Goal: Task Accomplishment & Management: Complete application form

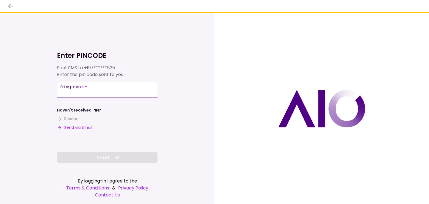
click at [108, 95] on input "Enter pin code   *" at bounding box center [107, 90] width 101 height 16
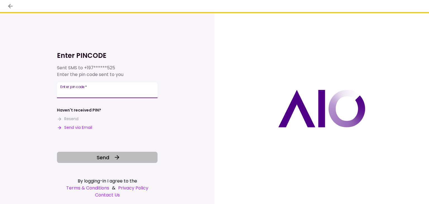
type input "******"
click at [107, 158] on span "Send" at bounding box center [103, 158] width 13 height 8
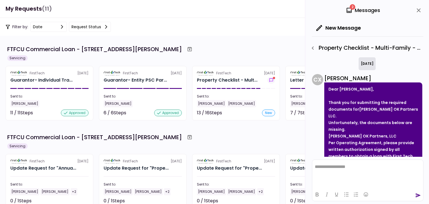
scroll to position [102, 0]
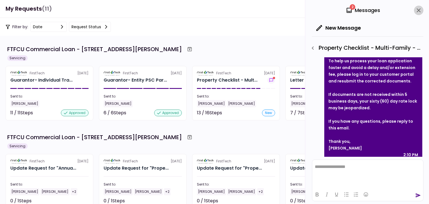
click at [419, 10] on icon "close" at bounding box center [418, 10] width 7 height 7
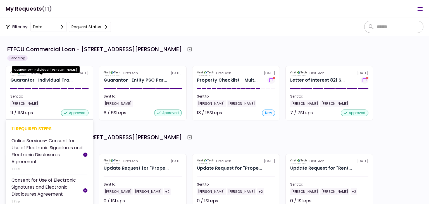
click at [47, 82] on div "Guarantor- Individual Tra..." at bounding box center [41, 80] width 62 height 7
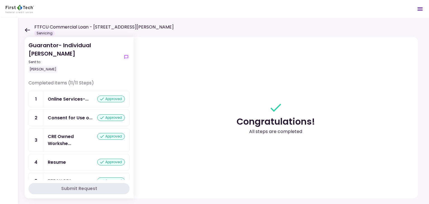
click at [28, 29] on icon at bounding box center [27, 30] width 5 height 4
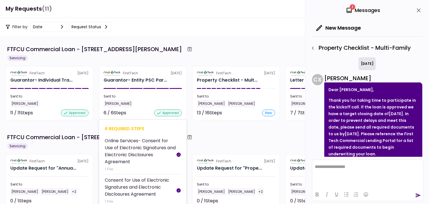
scroll to position [191, 0]
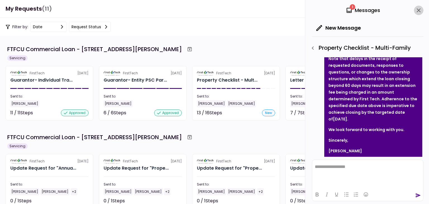
click at [418, 10] on icon "close" at bounding box center [418, 10] width 7 height 7
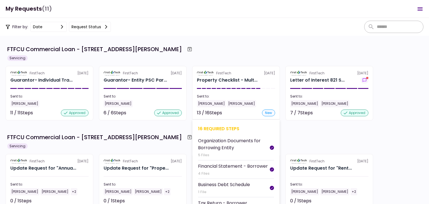
click at [230, 84] on section "FirstTech [DATE] Property Checklist - Mult... Sent to: [PERSON_NAME] [PERSON_NA…" at bounding box center [236, 93] width 88 height 54
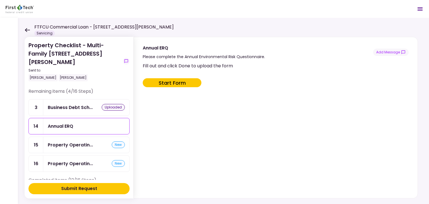
click at [168, 82] on button "Start Form" at bounding box center [172, 82] width 59 height 9
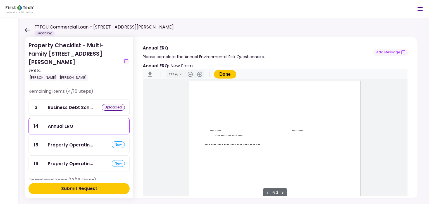
scroll to position [1, 0]
click at [200, 72] on button ".cls-1{fill:#abb0c4;} icon - header - zoom - in - line" at bounding box center [199, 74] width 9 height 8
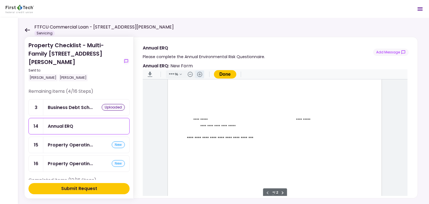
click at [200, 72] on button ".cls-1{fill:#abb0c4;} icon - header - zoom - in - line" at bounding box center [199, 74] width 9 height 8
type input "***"
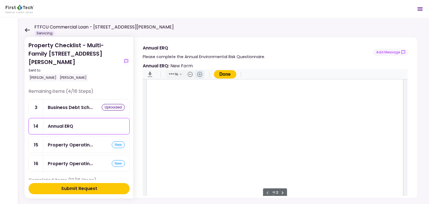
scroll to position [47, 0]
drag, startPoint x: 406, startPoint y: 95, endPoint x: 408, endPoint y: 134, distance: 38.9
click at [408, 134] on div "Annual ERQ : New Form" at bounding box center [276, 129] width 284 height 138
click at [175, 118] on input "Document Content" at bounding box center [274, 118] width 211 height 6
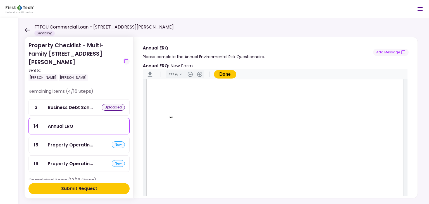
type input "**"
click at [173, 147] on input "Document Content" at bounding box center [274, 148] width 211 height 6
click at [196, 145] on input "**********" at bounding box center [274, 148] width 211 height 6
type input "**********"
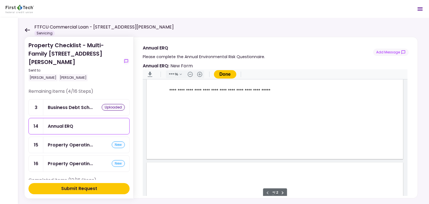
scroll to position [257, 0]
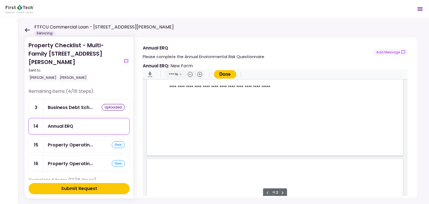
click at [174, 121] on input "Document Content" at bounding box center [274, 121] width 211 height 6
type input "**********"
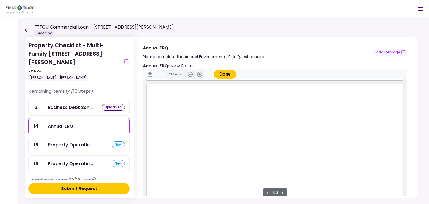
type input "*"
click at [183, 121] on input "Document Content" at bounding box center [274, 124] width 211 height 6
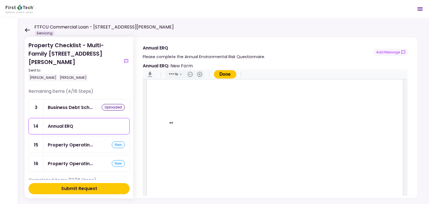
type input "**"
click at [170, 149] on input "Document Content" at bounding box center [274, 150] width 211 height 6
type input "**"
click at [169, 94] on input "Document Content" at bounding box center [274, 94] width 211 height 6
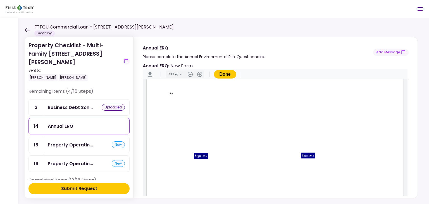
type input "**"
click at [205, 142] on input "Document Content" at bounding box center [213, 142] width 22 height 6
type input "**"
type input "******"
type input "**"
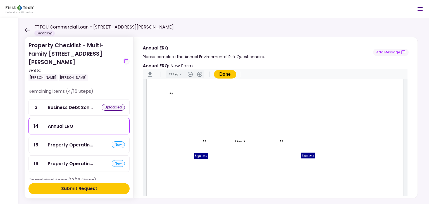
click at [200, 155] on div "Sign here" at bounding box center [201, 156] width 15 height 6
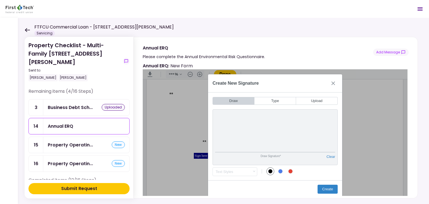
click at [213, 153] on div "Draw Signature* Clear" at bounding box center [275, 137] width 125 height 56
click at [284, 157] on div "Draw Signature* Clear" at bounding box center [275, 137] width 125 height 56
click at [352, 147] on div "Create New Signature Draw Type Upload Draw Signature* Clear Draw Initials* Clea…" at bounding box center [275, 136] width 265 height 134
click at [272, 100] on button "Type" at bounding box center [275, 101] width 42 height 8
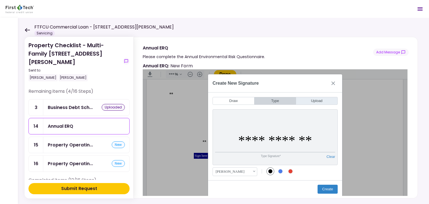
click at [311, 101] on button "Upload" at bounding box center [317, 101] width 42 height 8
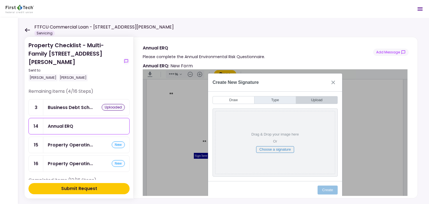
click at [287, 96] on button "Type" at bounding box center [275, 100] width 42 height 8
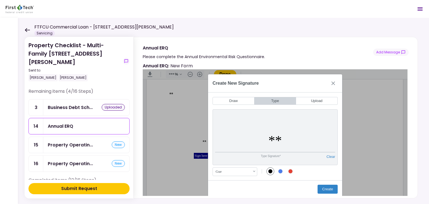
type input "*"
type input "**********"
click at [326, 187] on button "Create" at bounding box center [328, 189] width 20 height 9
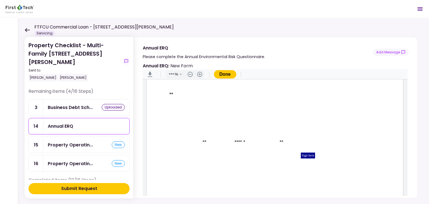
click at [172, 170] on input "Document Content" at bounding box center [220, 171] width 102 height 6
type input "*******"
click at [173, 184] on input "Document Content" at bounding box center [220, 183] width 102 height 6
type input "**********"
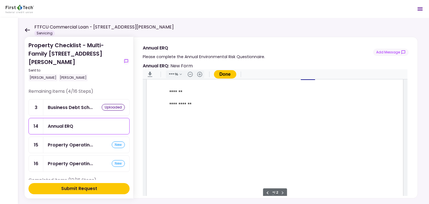
click at [175, 115] on input "Document Content" at bounding box center [220, 116] width 102 height 6
type input "*******"
click at [205, 127] on div "**********" at bounding box center [275, 56] width 256 height 332
type input "*"
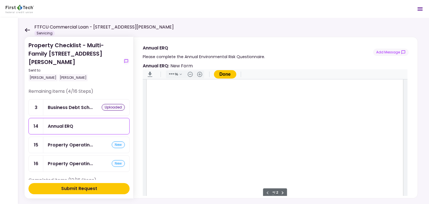
scroll to position [53, 0]
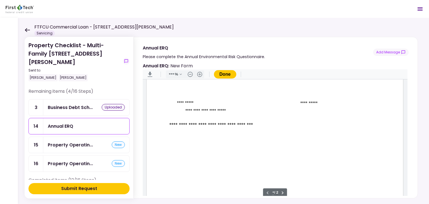
click at [225, 72] on button "Done" at bounding box center [225, 74] width 22 height 8
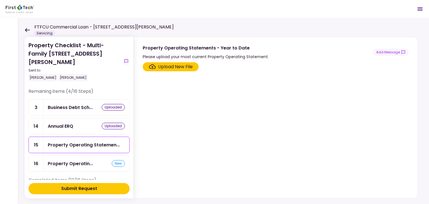
click at [171, 66] on div "Upload New File" at bounding box center [175, 66] width 35 height 7
click at [0, 0] on input "Upload New File" at bounding box center [0, 0] width 0 height 0
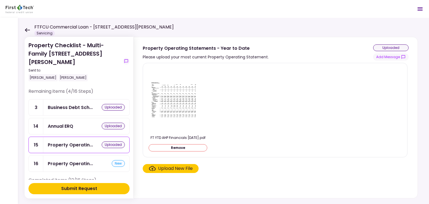
click at [173, 169] on div "Upload New File" at bounding box center [175, 168] width 35 height 7
click at [0, 0] on input "Upload New File" at bounding box center [0, 0] width 0 height 0
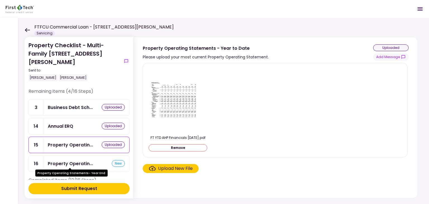
click at [79, 161] on div "Property Operatin..." at bounding box center [70, 163] width 45 height 7
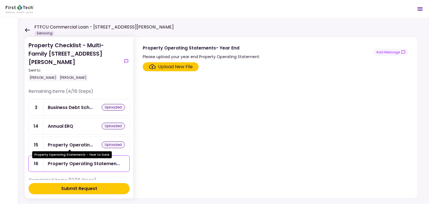
click at [80, 145] on div "Property Operatin..." at bounding box center [70, 144] width 45 height 7
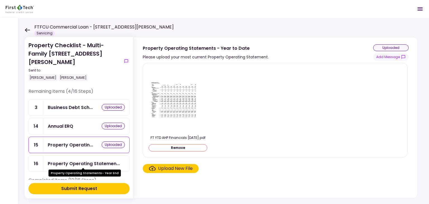
click at [73, 165] on div "Property Operating Statemen..." at bounding box center [84, 163] width 72 height 7
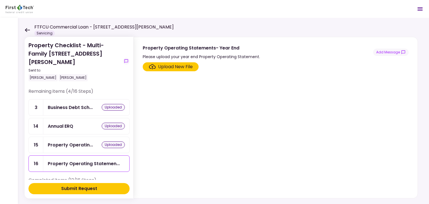
click at [173, 65] on div "Upload New File" at bounding box center [175, 66] width 35 height 7
click at [0, 0] on input "Upload New File" at bounding box center [0, 0] width 0 height 0
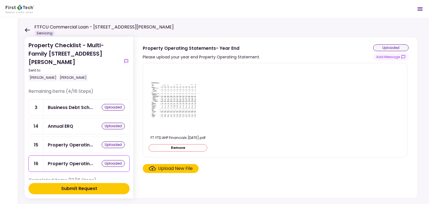
click at [97, 189] on div "Submit Request" at bounding box center [79, 188] width 36 height 7
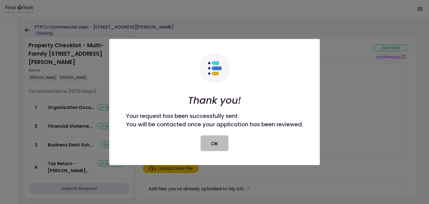
click at [213, 145] on button "OK" at bounding box center [215, 143] width 28 height 16
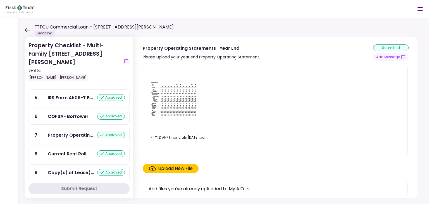
scroll to position [90, 0]
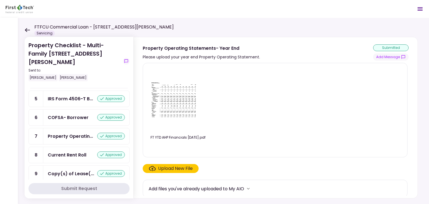
click at [64, 151] on div "Current Rent Roll" at bounding box center [67, 154] width 39 height 7
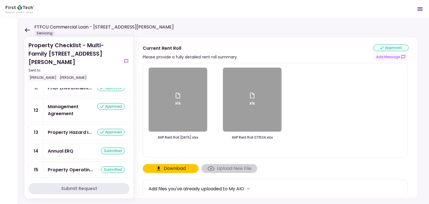
scroll to position [222, 0]
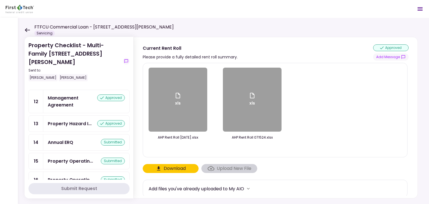
click at [27, 25] on div "FTFCU Commercial Loan - [STREET_ADDRESS][PERSON_NAME] Servicing" at bounding box center [99, 30] width 149 height 12
click at [25, 30] on icon at bounding box center [27, 30] width 5 height 4
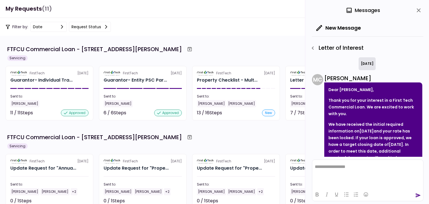
scroll to position [373, 0]
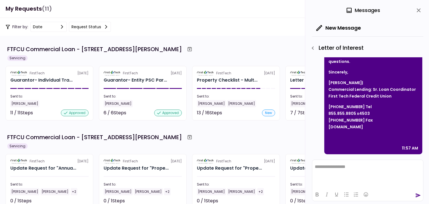
click at [387, 70] on p "Sincerely," at bounding box center [373, 72] width 90 height 7
click at [417, 12] on icon "close" at bounding box center [419, 10] width 4 height 4
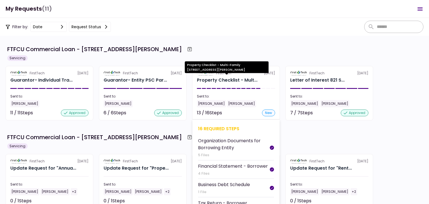
click at [239, 81] on div "Property Checklist - Mult..." at bounding box center [227, 80] width 61 height 7
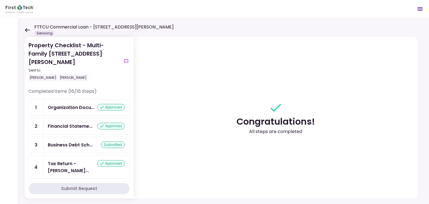
click at [27, 28] on icon at bounding box center [27, 30] width 5 height 4
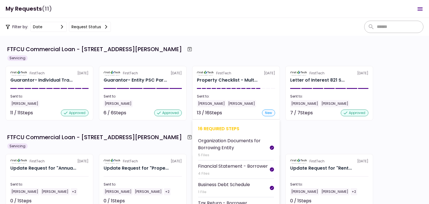
click at [270, 111] on div "new" at bounding box center [268, 112] width 13 height 7
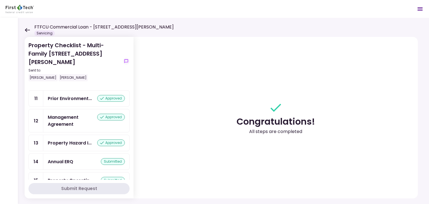
scroll to position [222, 0]
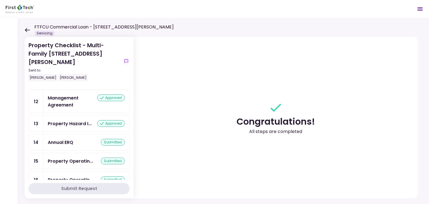
click at [98, 186] on button "Submit Request" at bounding box center [78, 188] width 101 height 11
click at [25, 30] on icon at bounding box center [27, 30] width 5 height 4
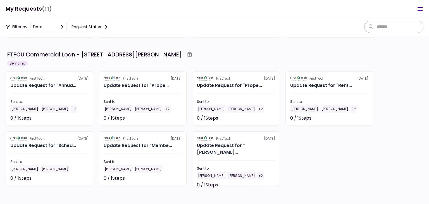
scroll to position [85, 0]
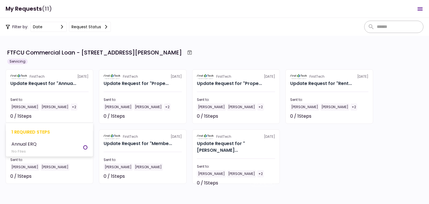
click at [61, 92] on div at bounding box center [49, 91] width 78 height 1
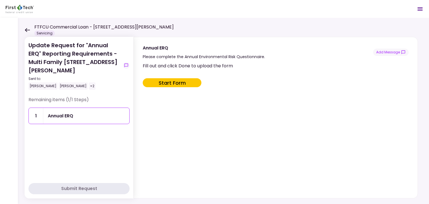
click at [167, 83] on button "Start Form" at bounding box center [172, 82] width 59 height 9
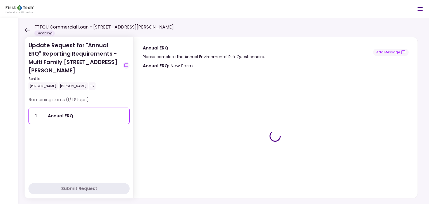
type input "***"
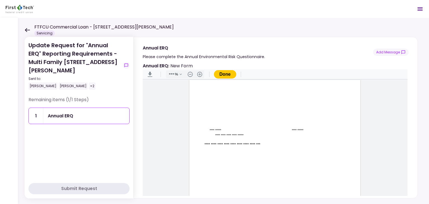
drag, startPoint x: 406, startPoint y: 85, endPoint x: 405, endPoint y: 110, distance: 24.6
click at [405, 110] on main "**********" at bounding box center [275, 140] width 265 height 123
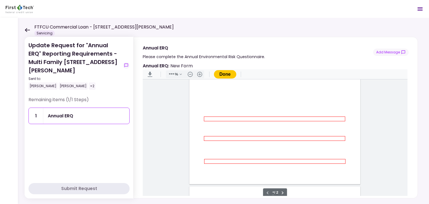
scroll to position [119, 0]
click at [212, 116] on input "Document Content" at bounding box center [274, 117] width 140 height 4
type input "**"
click at [212, 137] on input "Document Content" at bounding box center [274, 137] width 140 height 4
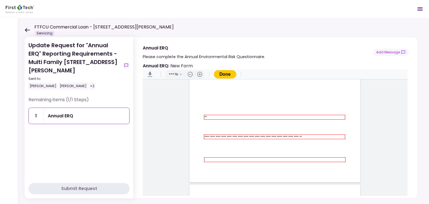
type input "**********"
click at [210, 158] on input "Document Content" at bounding box center [275, 160] width 140 height 4
click at [210, 158] on input "*" at bounding box center [275, 160] width 140 height 4
type input "**"
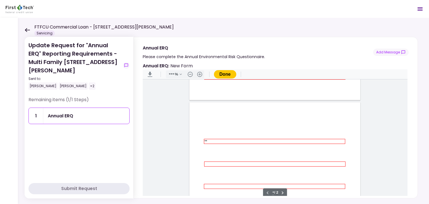
type input "**"
type input "*"
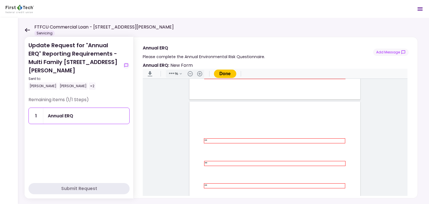
scroll to position [278, 0]
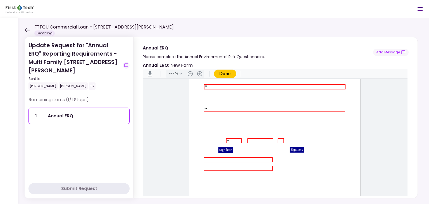
type input "**"
type input "******"
type input "**"
click at [223, 148] on div "Sign here" at bounding box center [225, 150] width 15 height 6
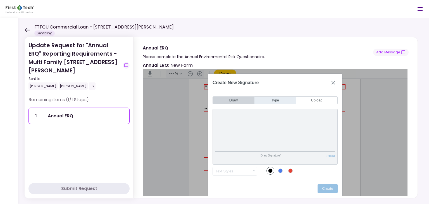
click at [277, 102] on button "Type" at bounding box center [275, 100] width 42 height 8
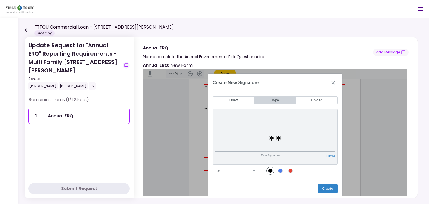
type input "*"
type input "**********"
click at [326, 188] on button "Create" at bounding box center [328, 188] width 20 height 9
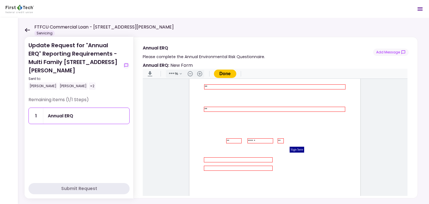
click at [215, 159] on input "Document Content" at bounding box center [238, 160] width 68 height 4
type input "*******"
click at [211, 169] on div "** ** ** ** ****** ** ******* Sign here Sign here" at bounding box center [274, 135] width 171 height 221
click at [210, 166] on input "Document Content" at bounding box center [238, 168] width 68 height 4
type input "**********"
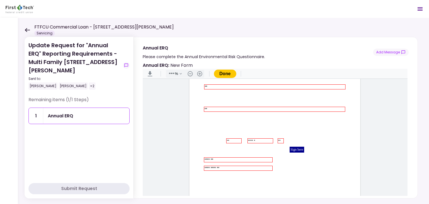
click at [207, 175] on input "Document Content" at bounding box center [238, 176] width 68 height 4
type input "*******"
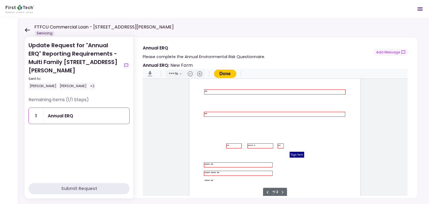
scroll to position [271, 0]
click at [224, 71] on button "Done" at bounding box center [225, 74] width 22 height 8
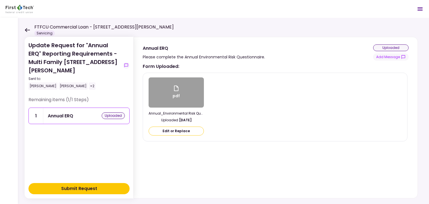
scroll to position [0, 0]
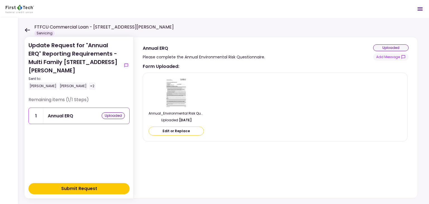
click at [85, 187] on div "Submit Request" at bounding box center [79, 188] width 36 height 7
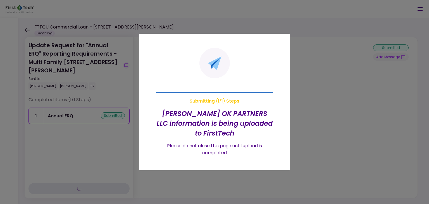
type input "***"
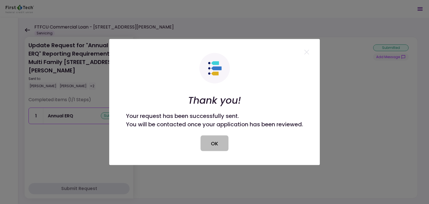
click at [209, 147] on button "OK" at bounding box center [215, 143] width 28 height 16
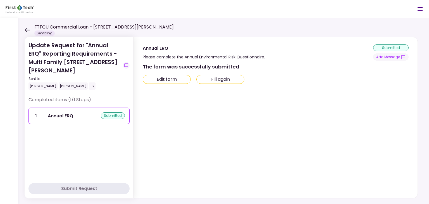
click at [27, 30] on icon at bounding box center [27, 30] width 5 height 4
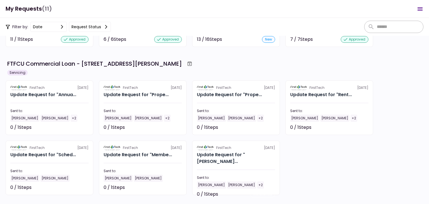
scroll to position [85, 0]
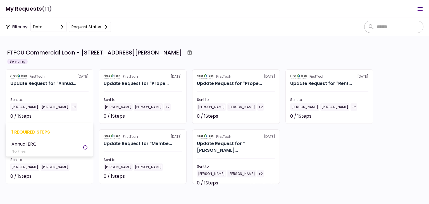
click at [33, 98] on div "Sent to:" at bounding box center [49, 99] width 78 height 5
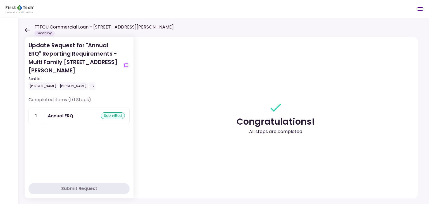
click at [26, 27] on div "FTFCU Commercial Loan - [STREET_ADDRESS][PERSON_NAME] Servicing" at bounding box center [99, 30] width 149 height 12
click at [26, 29] on icon at bounding box center [27, 30] width 5 height 4
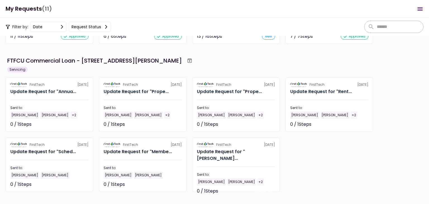
scroll to position [85, 0]
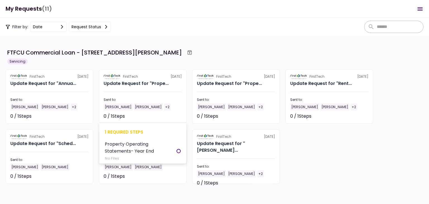
click at [120, 114] on div "0 / 1 Steps" at bounding box center [114, 116] width 21 height 7
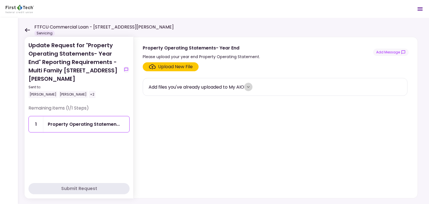
click at [251, 87] on icon "more" at bounding box center [249, 87] width 6 height 6
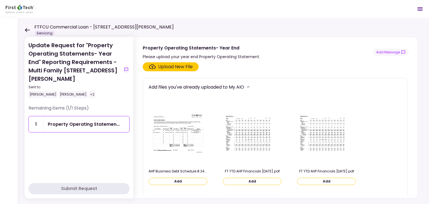
click at [257, 179] on button "Add" at bounding box center [252, 181] width 59 height 7
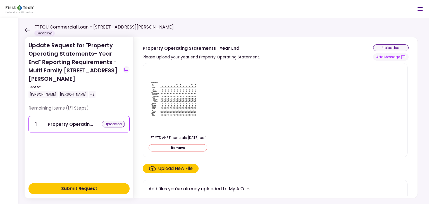
click at [165, 166] on div "Upload New File" at bounding box center [175, 168] width 35 height 7
click at [0, 0] on input "Upload New File" at bounding box center [0, 0] width 0 height 0
click at [89, 188] on div "Submit Request" at bounding box center [79, 188] width 36 height 7
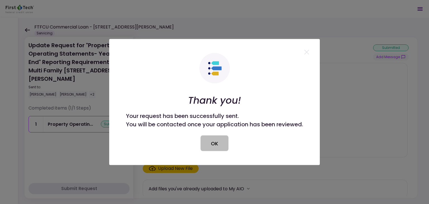
click at [212, 150] on button "OK" at bounding box center [215, 143] width 28 height 16
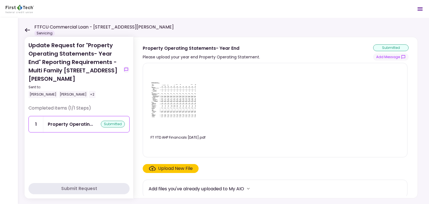
click at [26, 27] on div "FTFCU Commercial Loan - [STREET_ADDRESS][PERSON_NAME] Servicing" at bounding box center [99, 30] width 149 height 12
click at [26, 30] on icon at bounding box center [27, 30] width 5 height 4
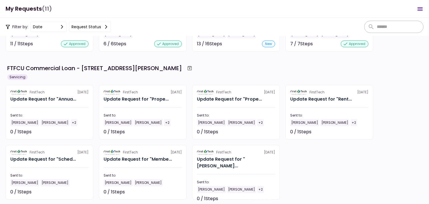
scroll to position [73, 0]
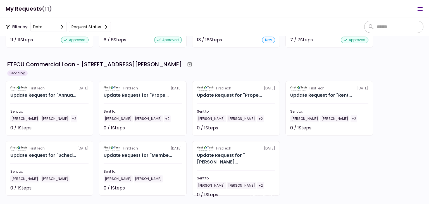
click at [143, 90] on div "FirstTech [DATE]" at bounding box center [143, 88] width 78 height 5
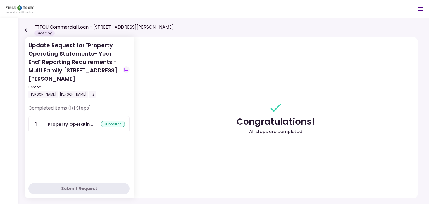
click at [26, 30] on icon at bounding box center [27, 30] width 5 height 4
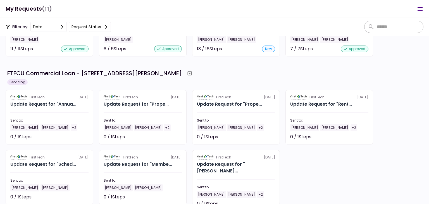
scroll to position [85, 0]
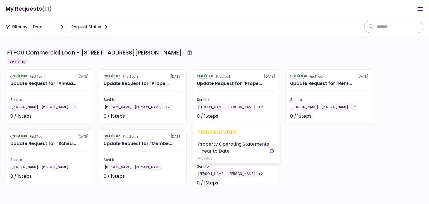
click at [226, 134] on div "1 required steps" at bounding box center [236, 131] width 76 height 7
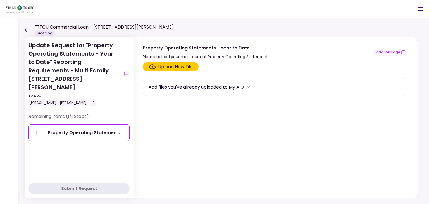
click at [168, 69] on div "Upload New File" at bounding box center [175, 66] width 35 height 7
click at [0, 0] on input "Upload New File" at bounding box center [0, 0] width 0 height 0
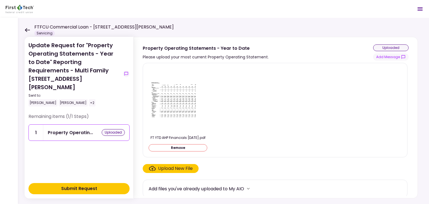
click at [84, 188] on div "Submit Request" at bounding box center [79, 188] width 36 height 7
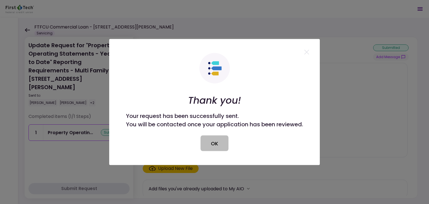
click at [221, 143] on button "OK" at bounding box center [215, 143] width 28 height 16
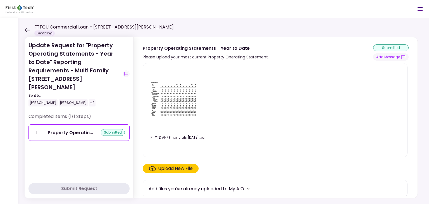
click at [27, 30] on icon at bounding box center [27, 30] width 5 height 4
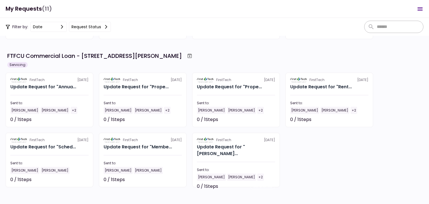
scroll to position [85, 0]
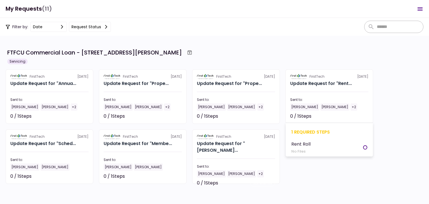
click at [311, 113] on div "0 / 1 Steps" at bounding box center [300, 116] width 21 height 7
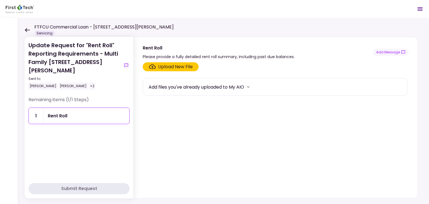
click at [172, 66] on div "Upload New File" at bounding box center [175, 66] width 35 height 7
click at [0, 0] on input "Upload New File" at bounding box center [0, 0] width 0 height 0
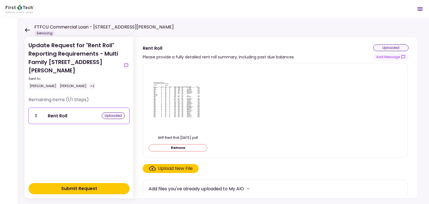
click at [87, 186] on div "Submit Request" at bounding box center [79, 188] width 36 height 7
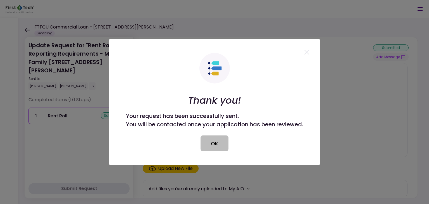
click at [219, 144] on button "OK" at bounding box center [215, 143] width 28 height 16
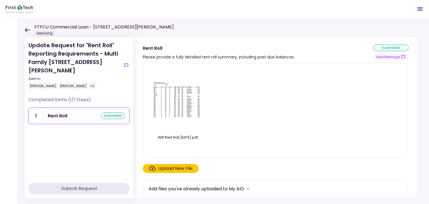
click at [27, 29] on icon at bounding box center [27, 30] width 5 height 4
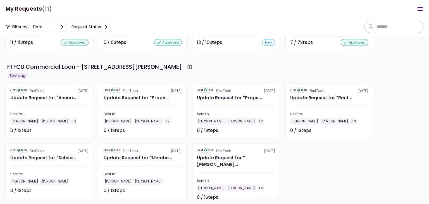
scroll to position [85, 0]
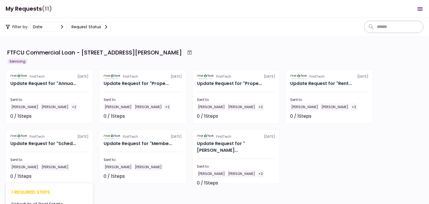
click at [63, 152] on div at bounding box center [49, 151] width 78 height 1
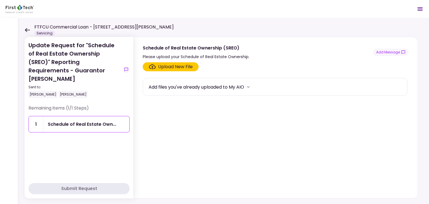
click at [182, 68] on div "Upload New File" at bounding box center [175, 66] width 35 height 7
click at [0, 0] on input "Upload New File" at bounding box center [0, 0] width 0 height 0
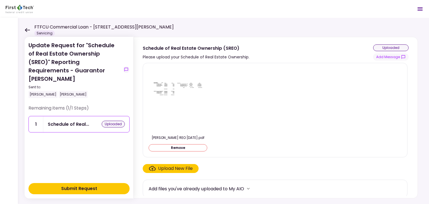
click at [90, 187] on div "Submit Request" at bounding box center [79, 188] width 36 height 7
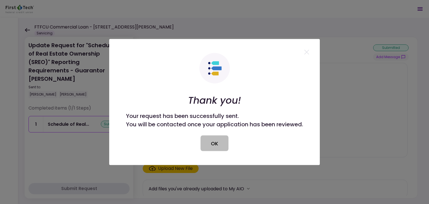
click at [213, 142] on button "OK" at bounding box center [215, 143] width 28 height 16
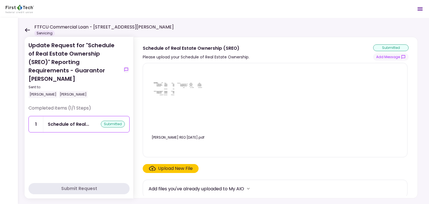
click at [24, 29] on div "Update Request for "Schedule of Real Estate Ownership (SREO)" Reporting Require…" at bounding box center [223, 111] width 411 height 186
click at [27, 29] on icon at bounding box center [27, 30] width 5 height 4
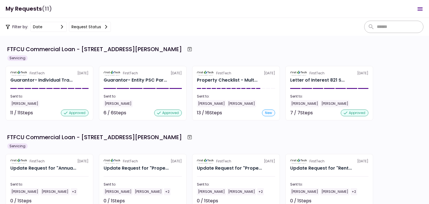
click at [406, 120] on div "FirstTech [DATE] Guarantor- Individual Tra... Sent to: [PERSON_NAME] 11 / 11 St…" at bounding box center [215, 93] width 418 height 54
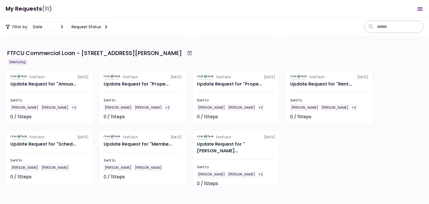
scroll to position [85, 0]
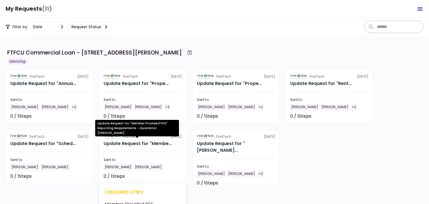
click at [139, 145] on div "Update Request for "Membe..." at bounding box center [138, 143] width 68 height 7
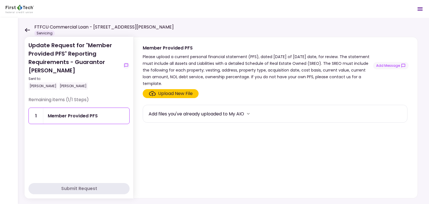
click at [178, 95] on div "Upload New File" at bounding box center [175, 93] width 35 height 7
click at [0, 0] on input "Upload New File" at bounding box center [0, 0] width 0 height 0
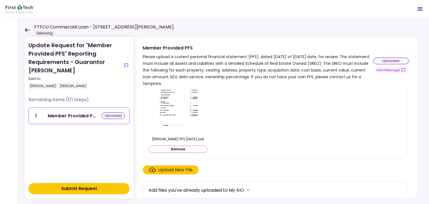
scroll to position [27, 0]
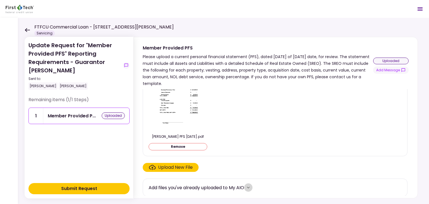
click at [248, 186] on icon "more" at bounding box center [249, 188] width 6 height 6
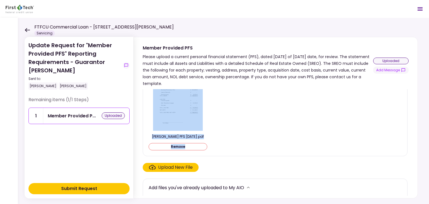
drag, startPoint x: 407, startPoint y: 103, endPoint x: 404, endPoint y: 147, distance: 44.8
click at [404, 147] on section "[PERSON_NAME] PFS [DATE].pdf Remove Upload New File Add files you've already up…" at bounding box center [276, 142] width 266 height 107
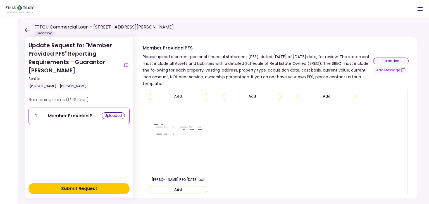
scroll to position [308, 0]
click at [182, 188] on button "Add" at bounding box center [178, 187] width 59 height 7
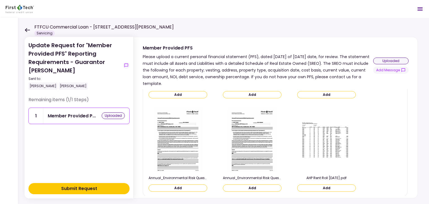
click at [80, 192] on button "Submit Request" at bounding box center [78, 188] width 101 height 11
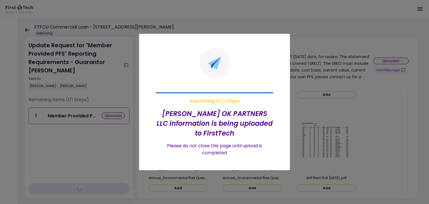
scroll to position [207, 0]
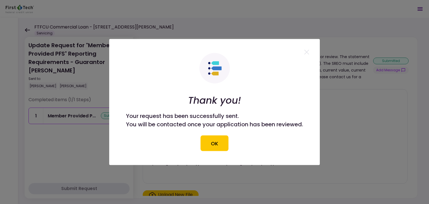
click at [27, 30] on div at bounding box center [214, 102] width 429 height 204
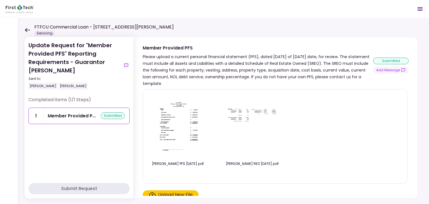
click at [28, 30] on icon at bounding box center [27, 30] width 5 height 4
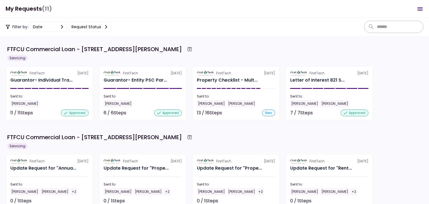
click at [404, 132] on section "FTFCU Commercial Loan - [STREET_ADDRESS][PERSON_NAME] Servicing FirstTech [DATE…" at bounding box center [214, 120] width 429 height 168
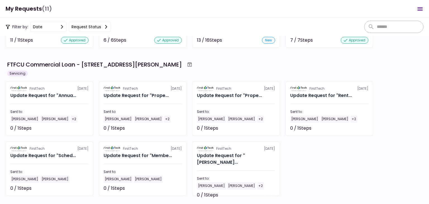
scroll to position [85, 0]
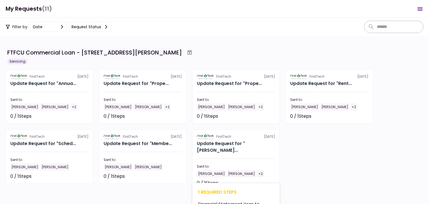
click at [257, 164] on div "Sent to:" at bounding box center [236, 166] width 78 height 5
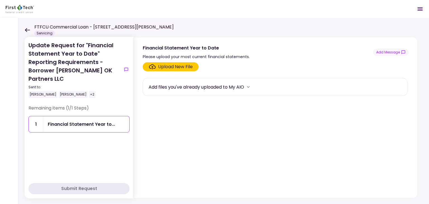
click at [163, 125] on section "Upload New File Add files you've already uploaded to My AIO" at bounding box center [276, 129] width 266 height 134
drag, startPoint x: 163, startPoint y: 125, endPoint x: 171, endPoint y: 123, distance: 8.7
click at [171, 123] on section "Upload New File Add files you've already uploaded to My AIO" at bounding box center [276, 129] width 266 height 134
click at [251, 85] on icon "more" at bounding box center [249, 87] width 6 height 6
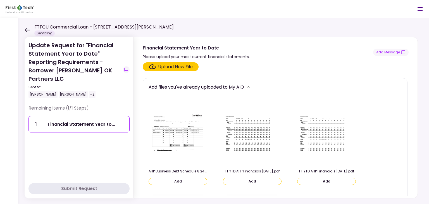
click at [245, 150] on img at bounding box center [252, 133] width 56 height 43
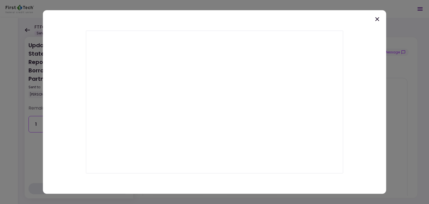
click at [373, 18] on div at bounding box center [214, 102] width 343 height 184
click at [378, 20] on icon at bounding box center [377, 19] width 4 height 4
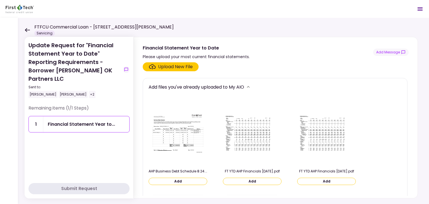
click at [378, 20] on div "Update Request for "Financial Statement Year to Date" Reporting Requirements - …" at bounding box center [223, 111] width 411 height 186
click at [180, 69] on div "Upload New File" at bounding box center [175, 66] width 35 height 7
click at [0, 0] on input "Upload New File" at bounding box center [0, 0] width 0 height 0
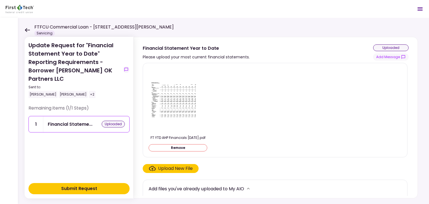
click at [73, 189] on div "Submit Request" at bounding box center [79, 188] width 36 height 7
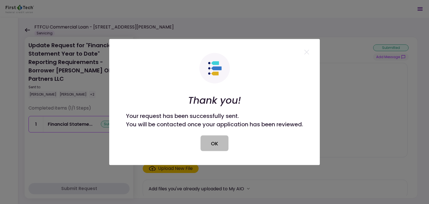
click at [210, 150] on button "OK" at bounding box center [215, 143] width 28 height 16
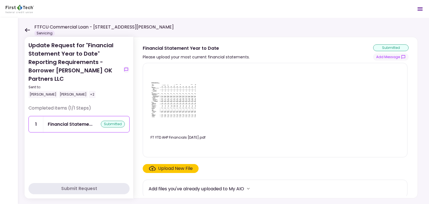
click at [25, 30] on icon at bounding box center [27, 30] width 5 height 4
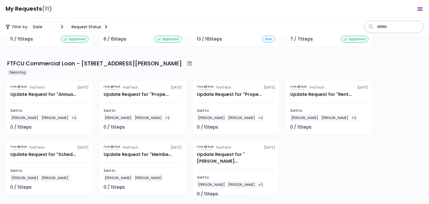
scroll to position [85, 0]
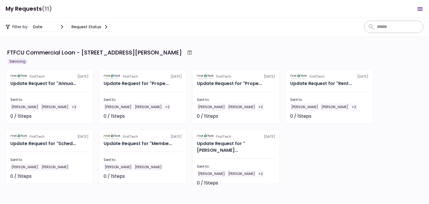
click at [332, 164] on div "FirstTech [DATE] Update Request for "Annua... Sent to: [PERSON_NAME] [PERSON_NA…" at bounding box center [215, 126] width 418 height 115
click at [420, 6] on icon "Open menu" at bounding box center [420, 9] width 7 height 7
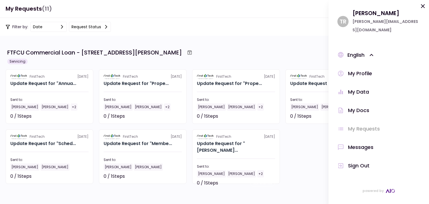
click at [355, 143] on div "Messages" at bounding box center [360, 147] width 25 height 8
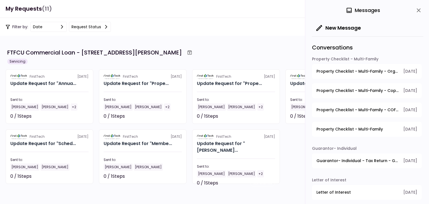
scroll to position [1, 0]
click at [419, 10] on icon "close" at bounding box center [419, 10] width 4 height 4
